Goal: Task Accomplishment & Management: Use online tool/utility

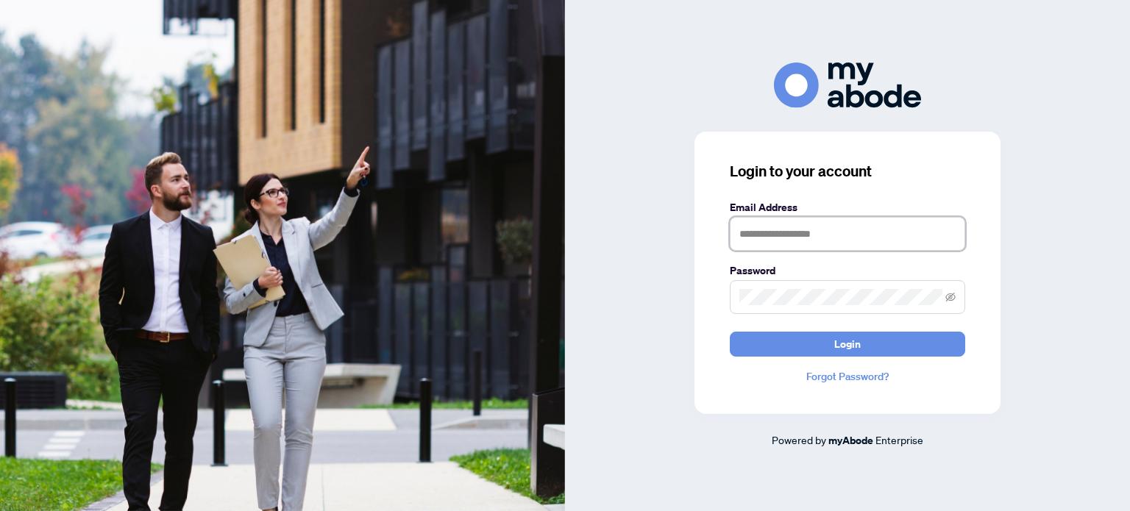
click at [836, 241] on input "text" at bounding box center [847, 234] width 235 height 34
type input "**********"
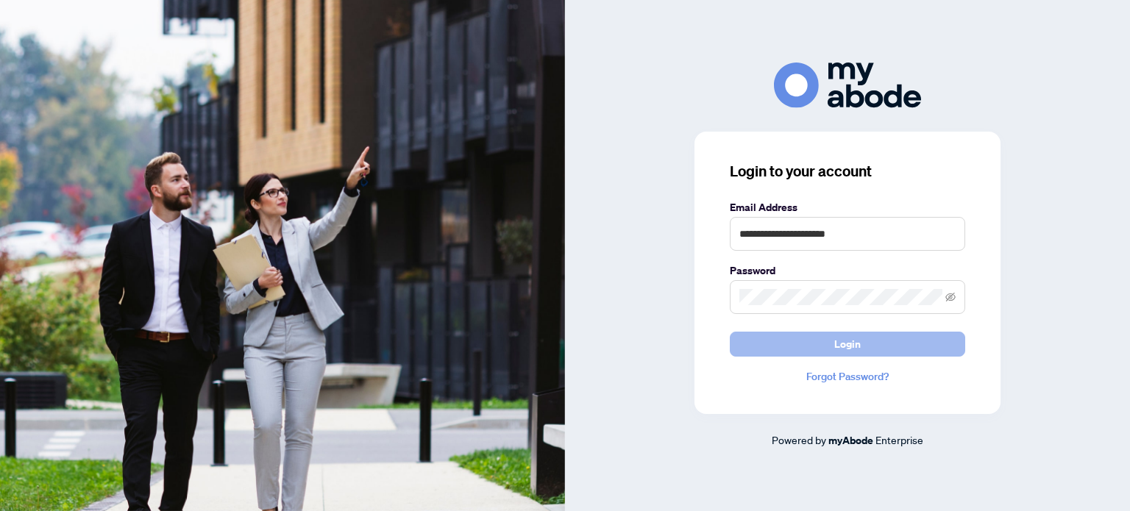
click at [805, 346] on button "Login" at bounding box center [847, 344] width 235 height 25
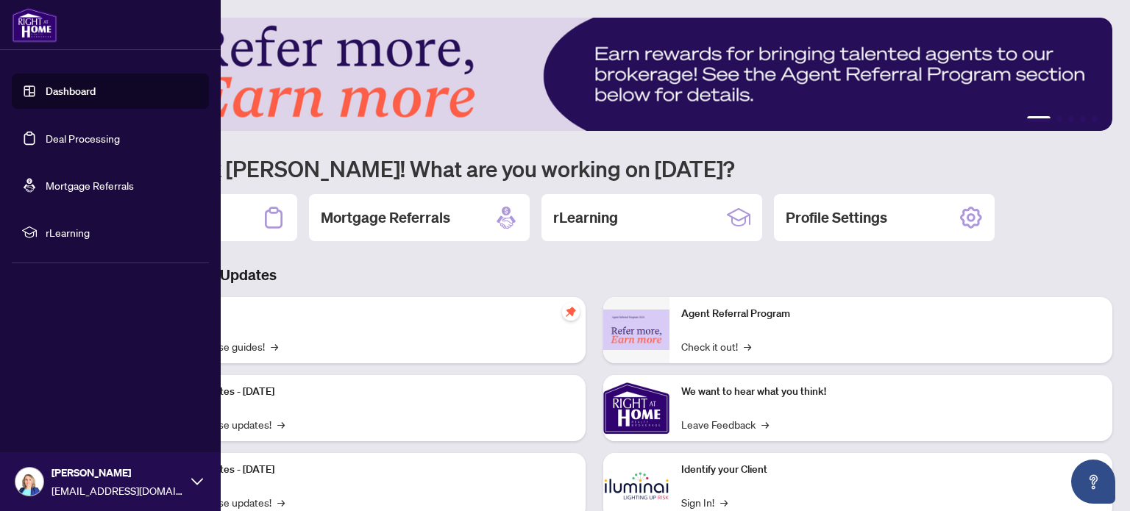
click at [68, 96] on link "Dashboard" at bounding box center [71, 91] width 50 height 13
click at [84, 136] on link "Deal Processing" at bounding box center [83, 138] width 74 height 13
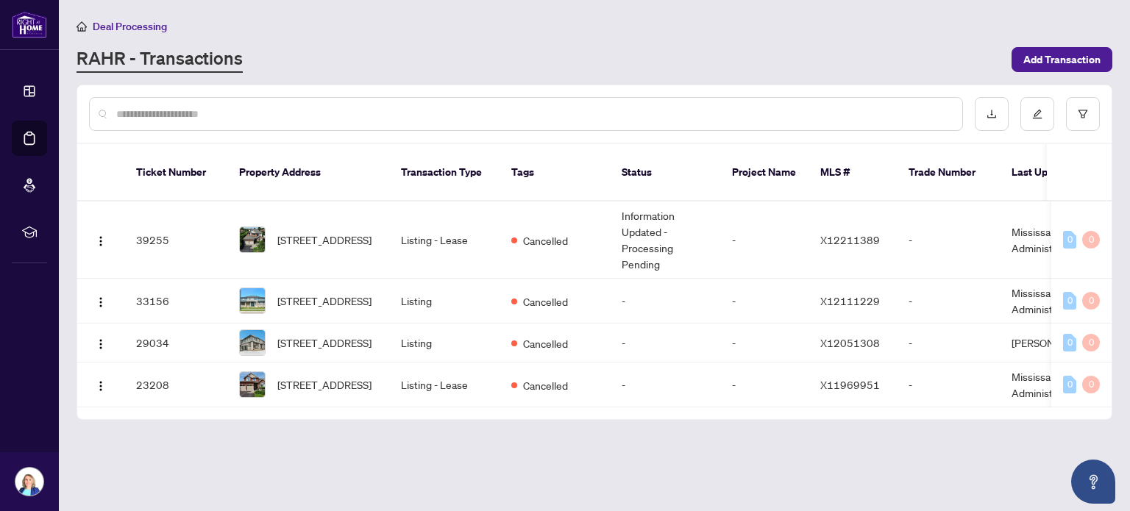
click at [668, 40] on div "Deal Processing [PERSON_NAME] - Transactions Add Transaction" at bounding box center [593, 45] width 1035 height 55
